Goal: Find specific page/section: Find specific page/section

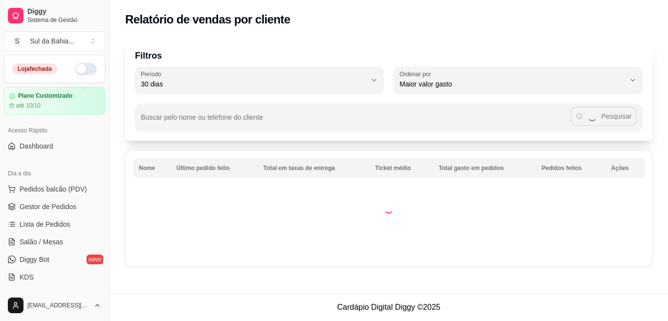
select select "30"
select select "HIGHEST_TOTAL_SPENT_WITH_ORDERS"
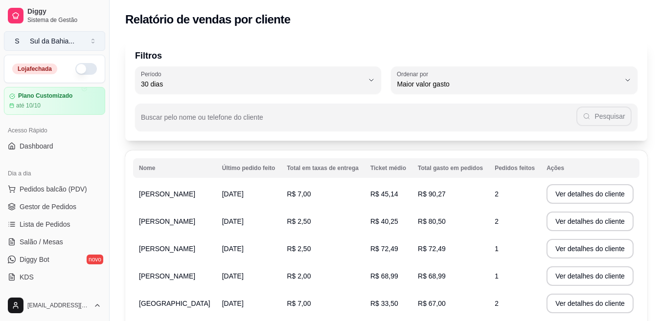
click at [47, 45] on div "Sul da Bahia ..." at bounding box center [52, 41] width 44 height 10
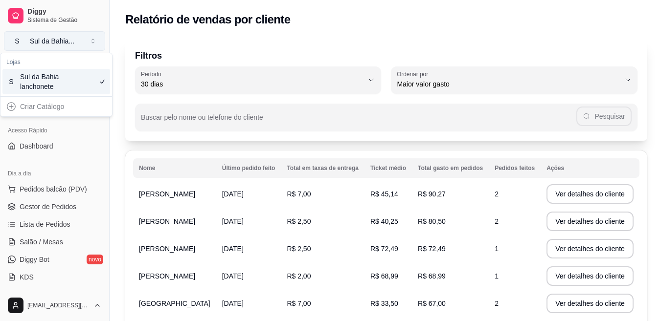
click at [47, 45] on div "Sul da Bahia ..." at bounding box center [52, 41] width 44 height 10
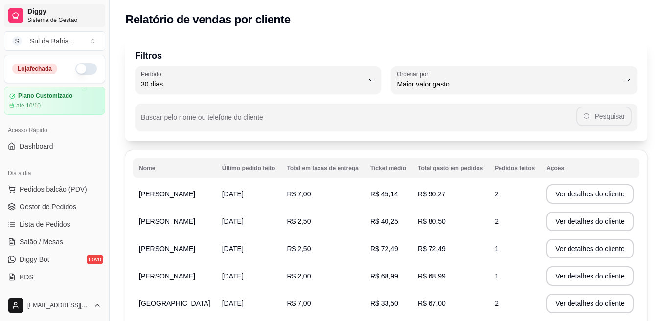
click at [29, 11] on span "Diggy" at bounding box center [64, 11] width 74 height 9
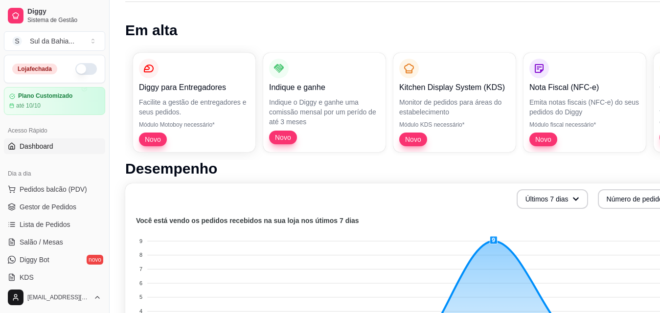
scroll to position [56, 0]
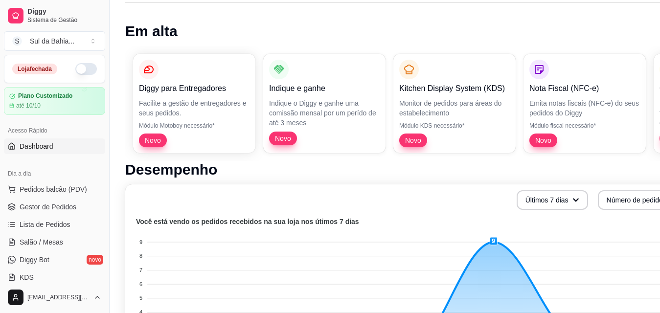
click at [618, 163] on h1 "Desempenho" at bounding box center [408, 170] width 566 height 18
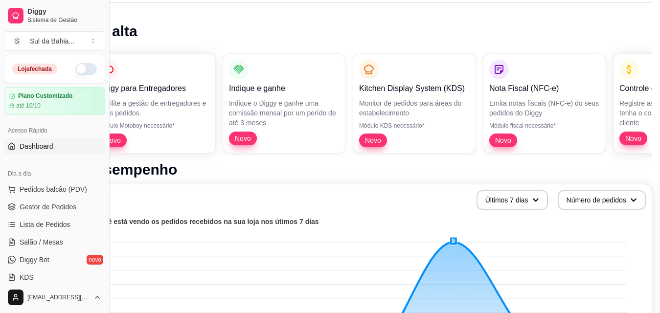
scroll to position [56, 45]
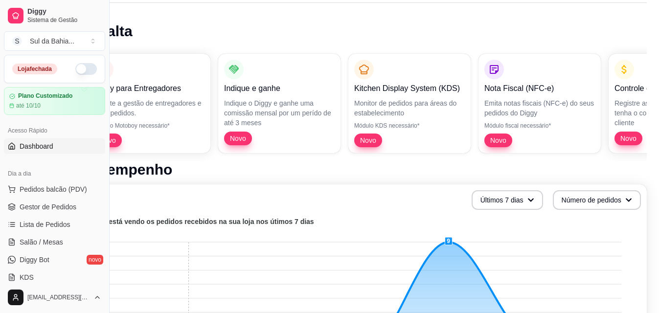
drag, startPoint x: 105, startPoint y: 280, endPoint x: 149, endPoint y: 292, distance: 45.2
drag, startPoint x: 177, startPoint y: 173, endPoint x: 281, endPoint y: 12, distance: 192.0
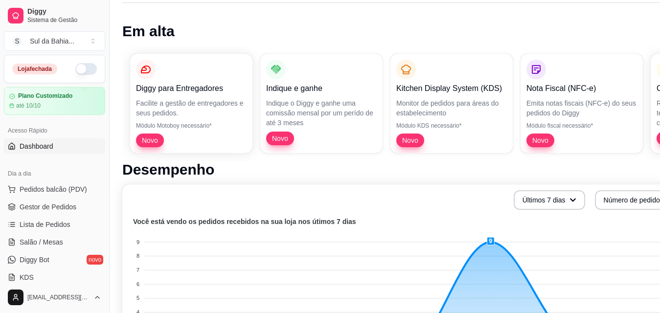
scroll to position [56, 0]
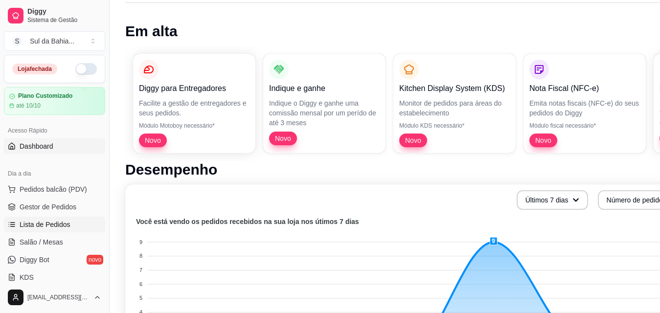
click at [64, 220] on span "Lista de Pedidos" at bounding box center [45, 225] width 51 height 10
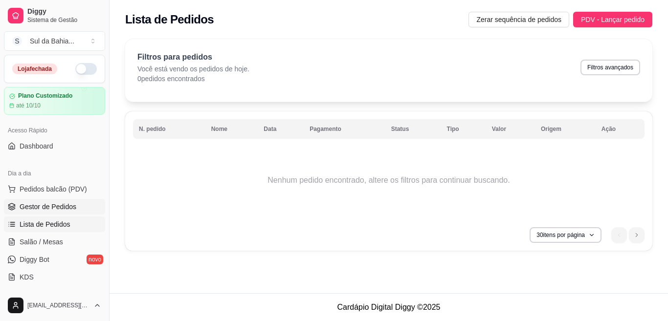
click at [65, 212] on link "Gestor de Pedidos" at bounding box center [54, 207] width 101 height 16
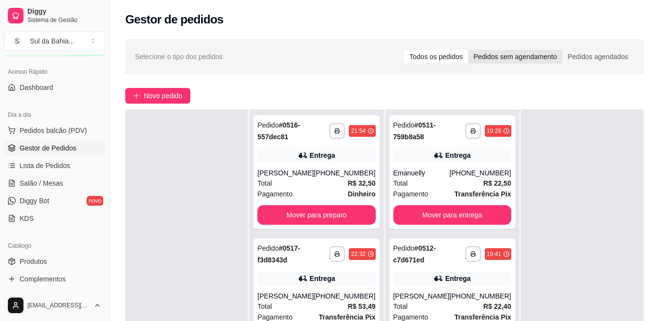
click at [506, 54] on div "Pedidos sem agendamento" at bounding box center [515, 57] width 94 height 14
click at [468, 50] on input "Pedidos sem agendamento" at bounding box center [468, 50] width 0 height 0
click at [596, 63] on div "Pedidos agendados" at bounding box center [597, 57] width 71 height 14
click at [562, 50] on input "Pedidos agendados" at bounding box center [562, 50] width 0 height 0
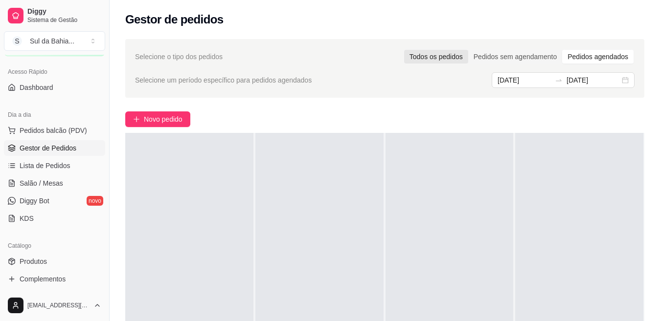
click at [442, 57] on div "Todos os pedidos" at bounding box center [436, 57] width 64 height 14
click at [404, 50] on input "Todos os pedidos" at bounding box center [404, 50] width 0 height 0
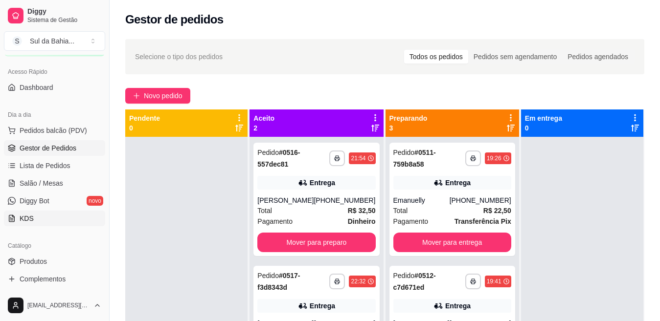
click at [65, 211] on link "KDS" at bounding box center [54, 219] width 101 height 16
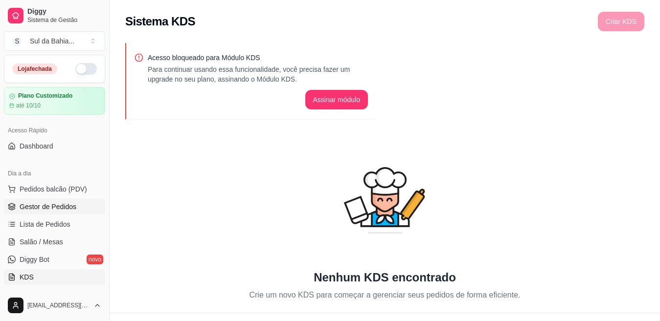
click at [85, 209] on link "Gestor de Pedidos" at bounding box center [54, 207] width 101 height 16
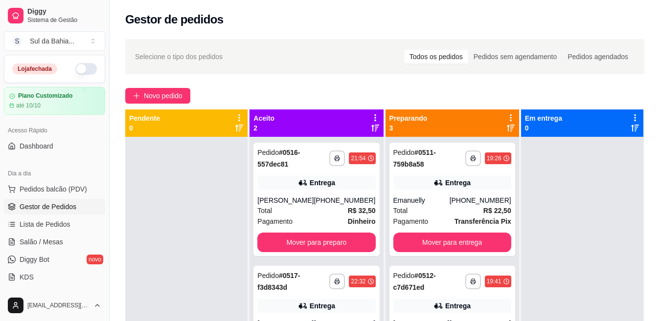
click at [118, 111] on div "**********" at bounding box center [385, 237] width 550 height 409
